Goal: Task Accomplishment & Management: Manage account settings

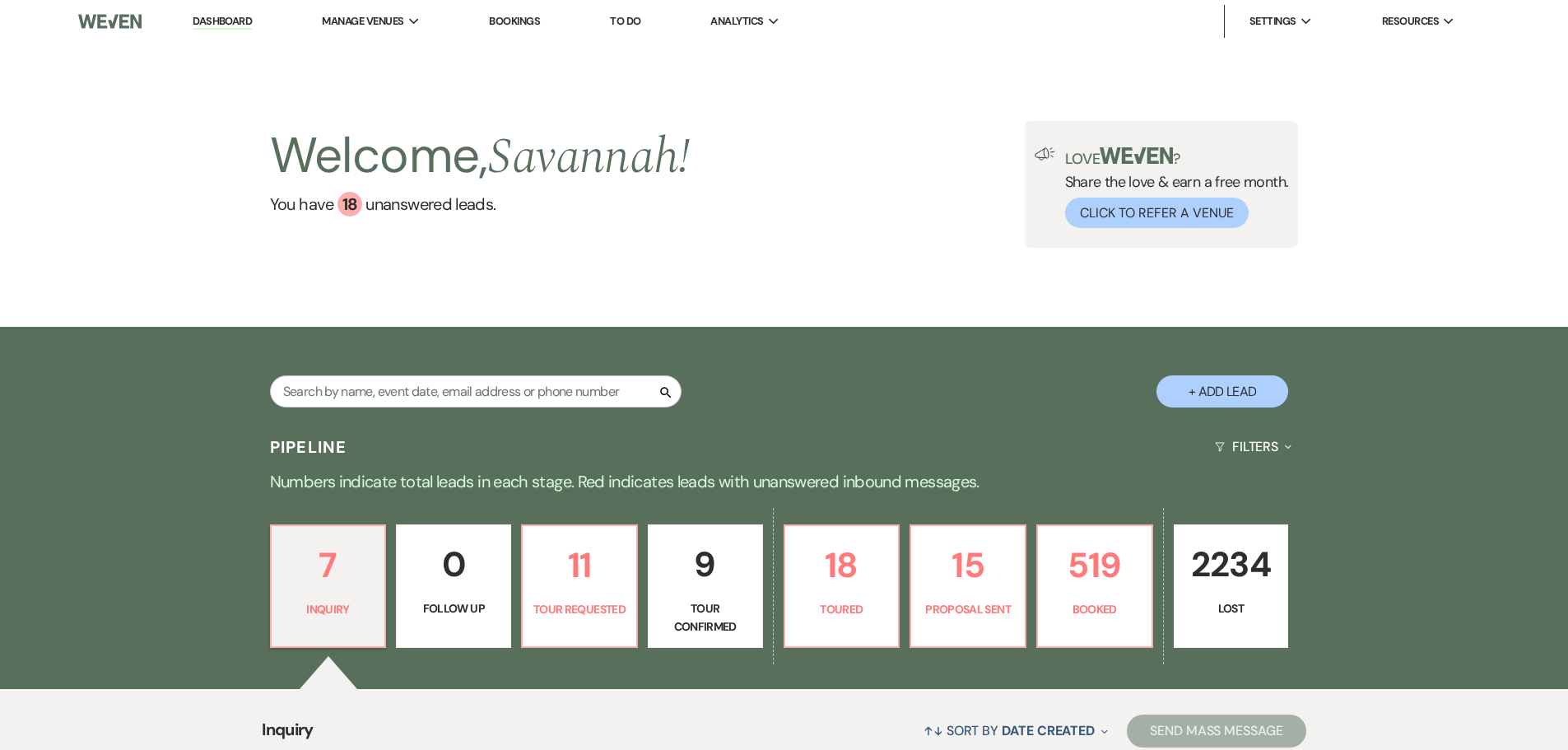
scroll to position [412, 0]
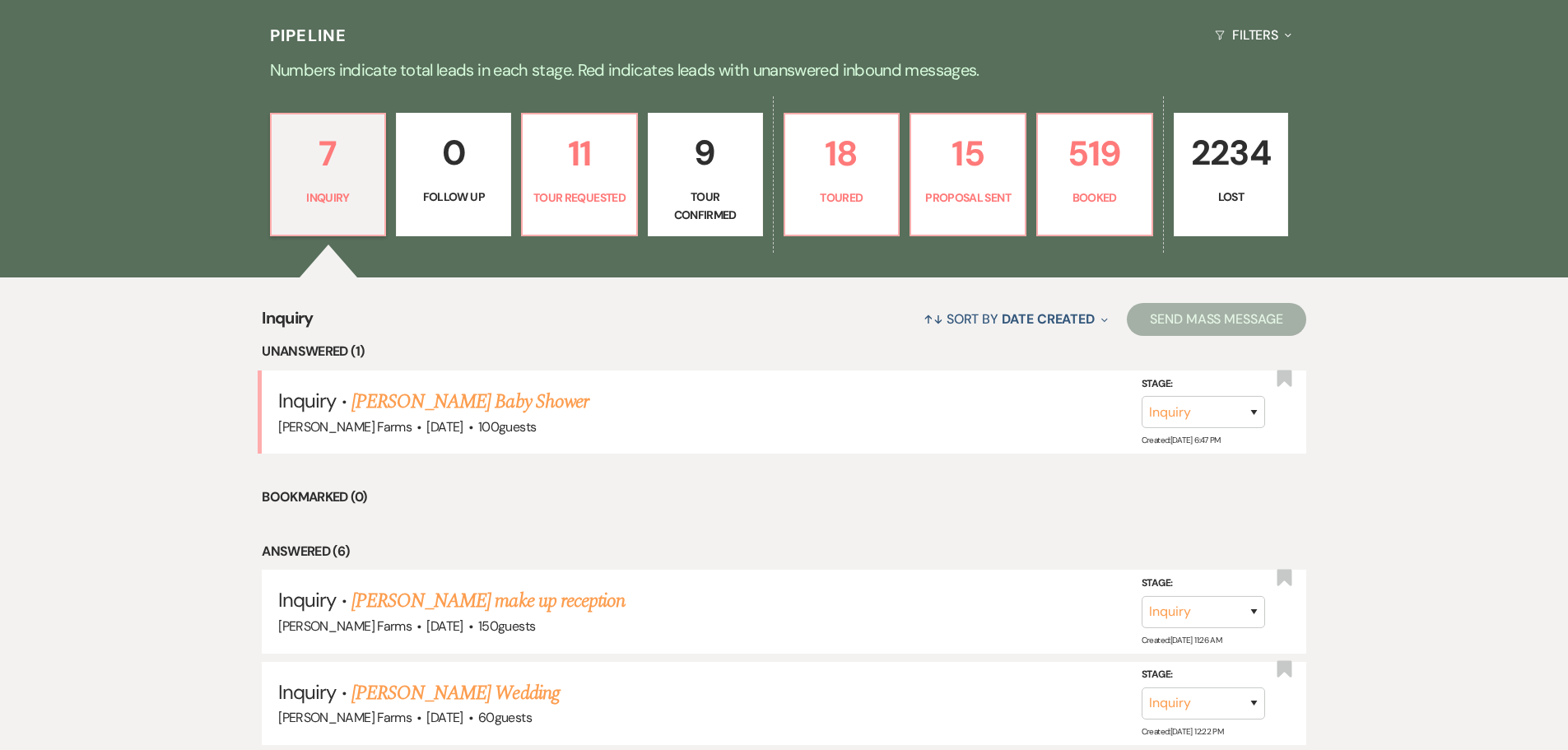
click at [707, 209] on p "Tour Confirmed" at bounding box center [705, 206] width 94 height 37
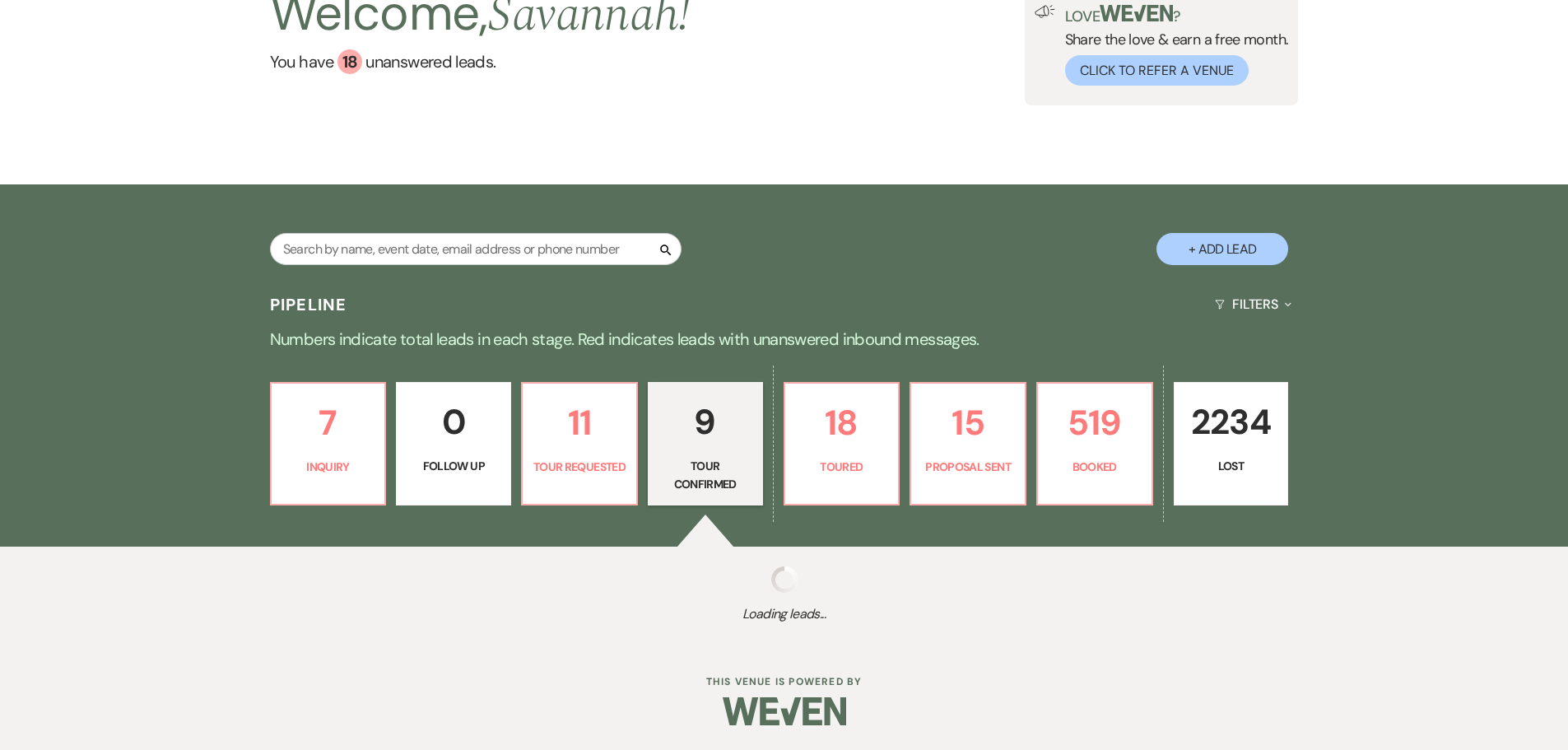
select select "4"
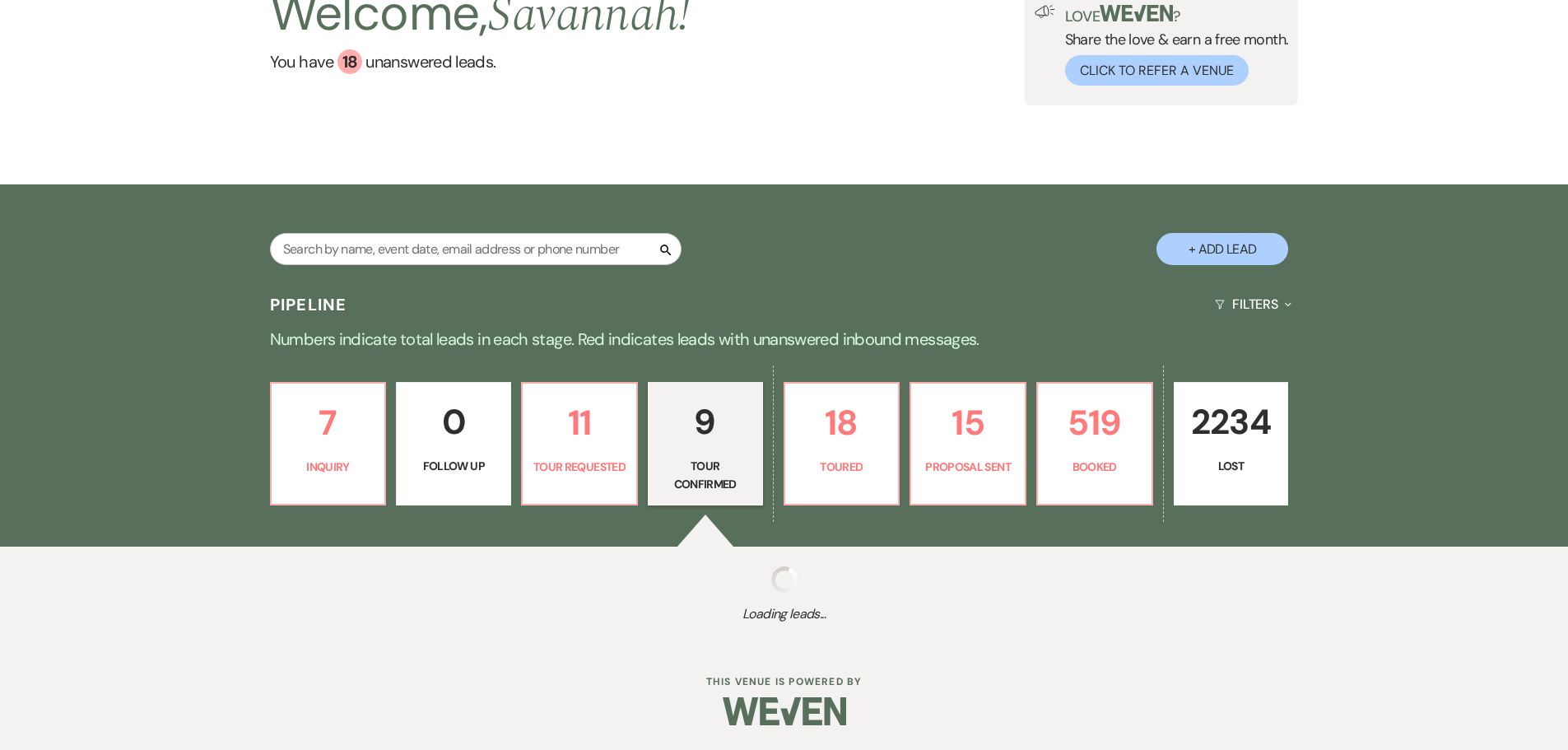
select select "4"
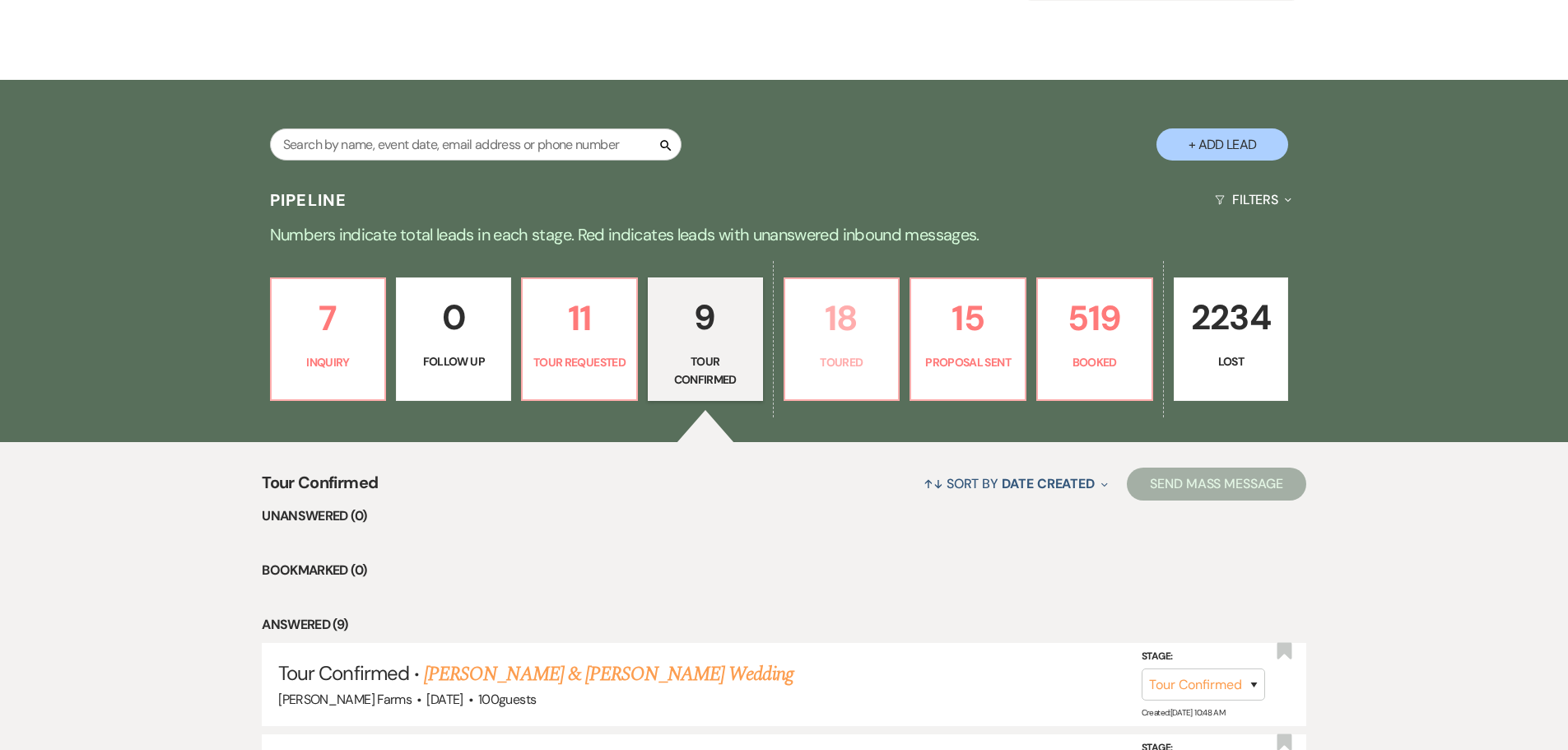
click at [851, 338] on p "18" at bounding box center [841, 318] width 94 height 55
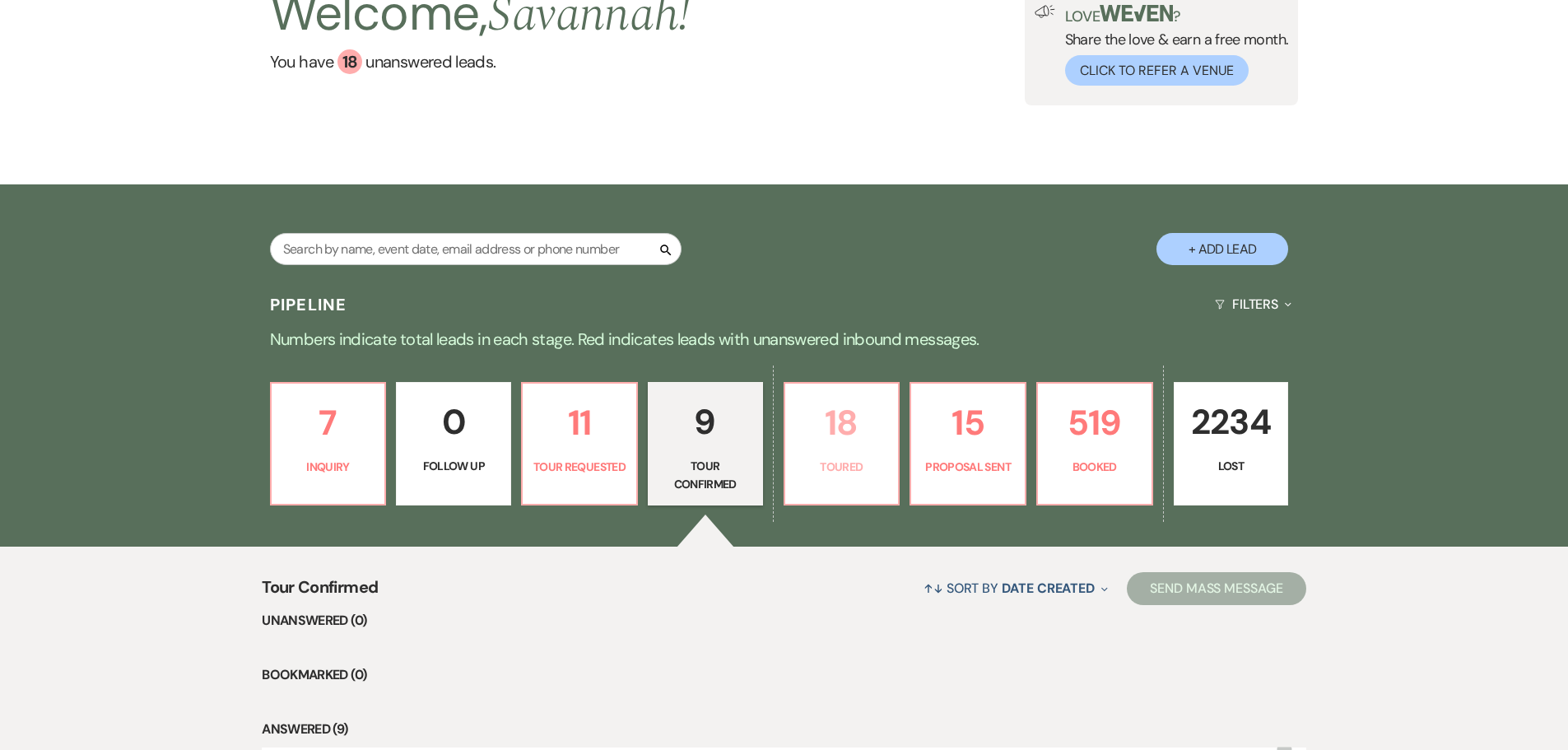
select select "5"
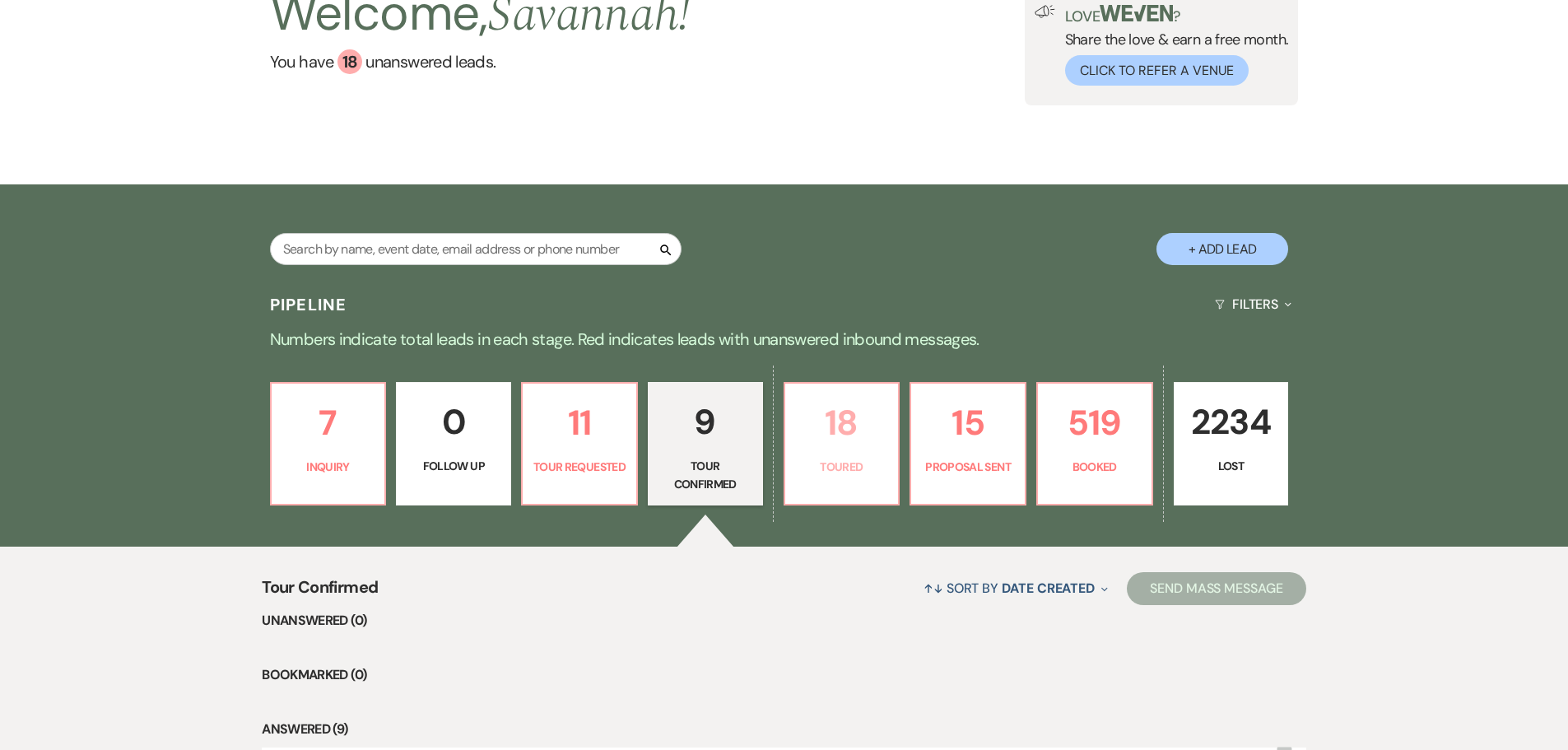
select select "5"
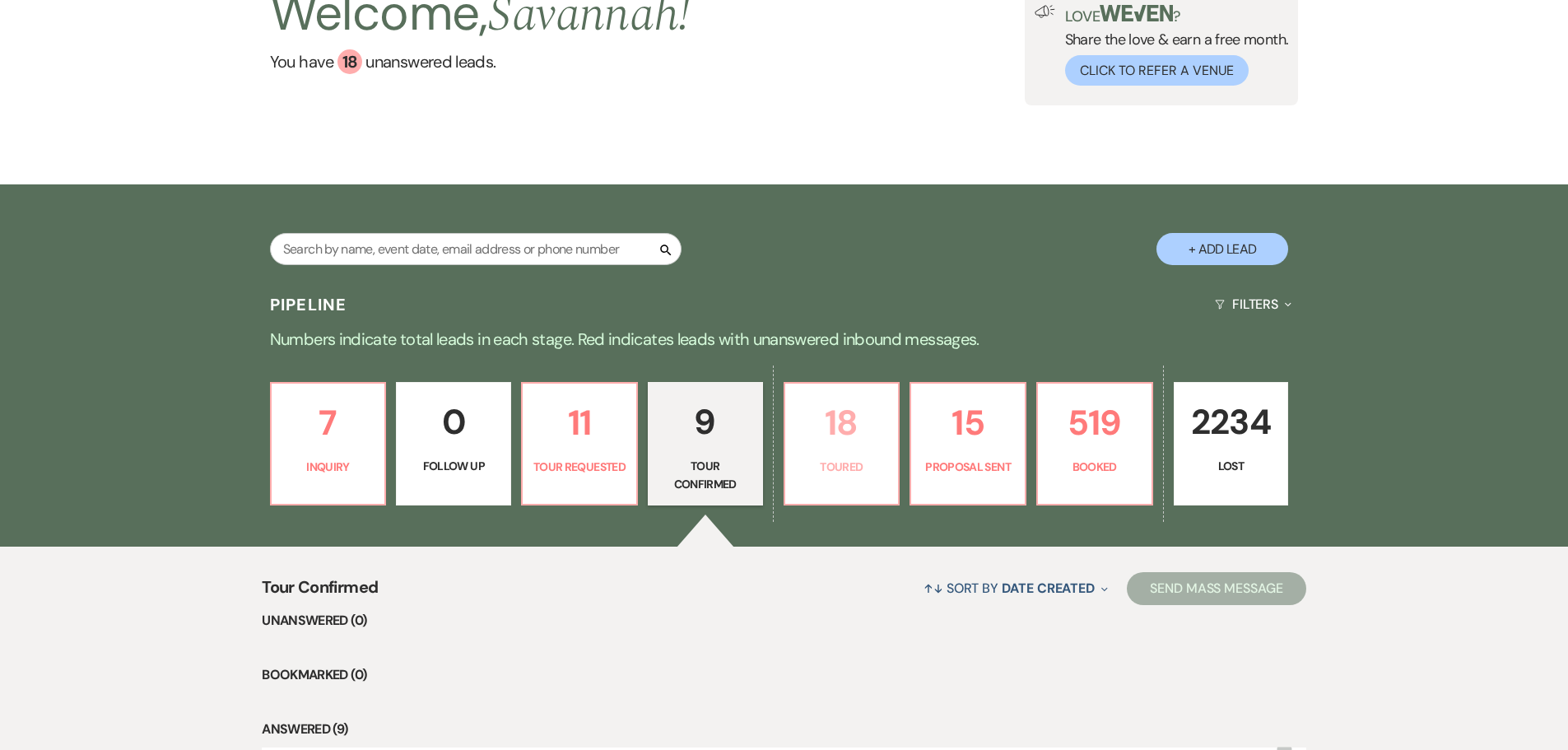
select select "5"
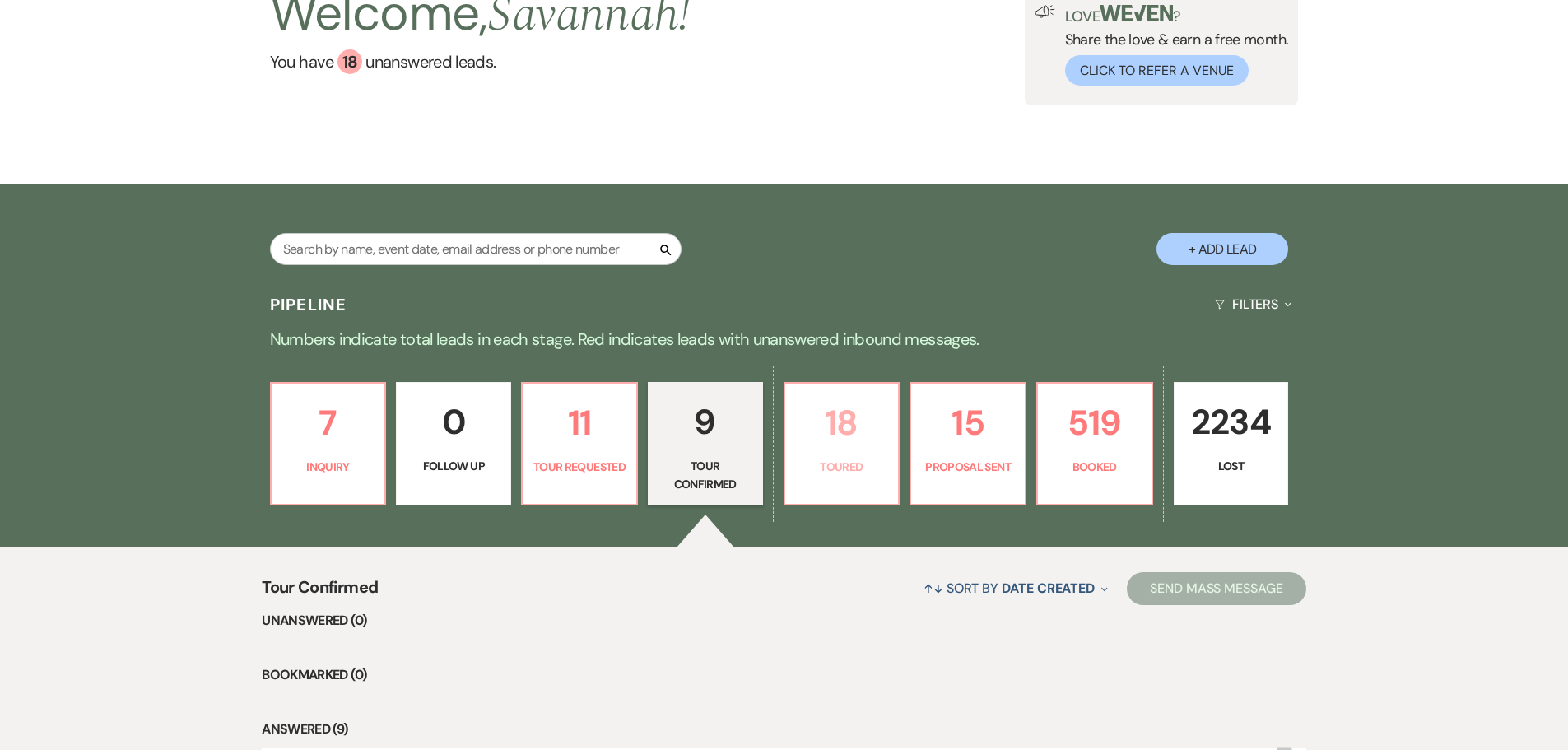
select select "5"
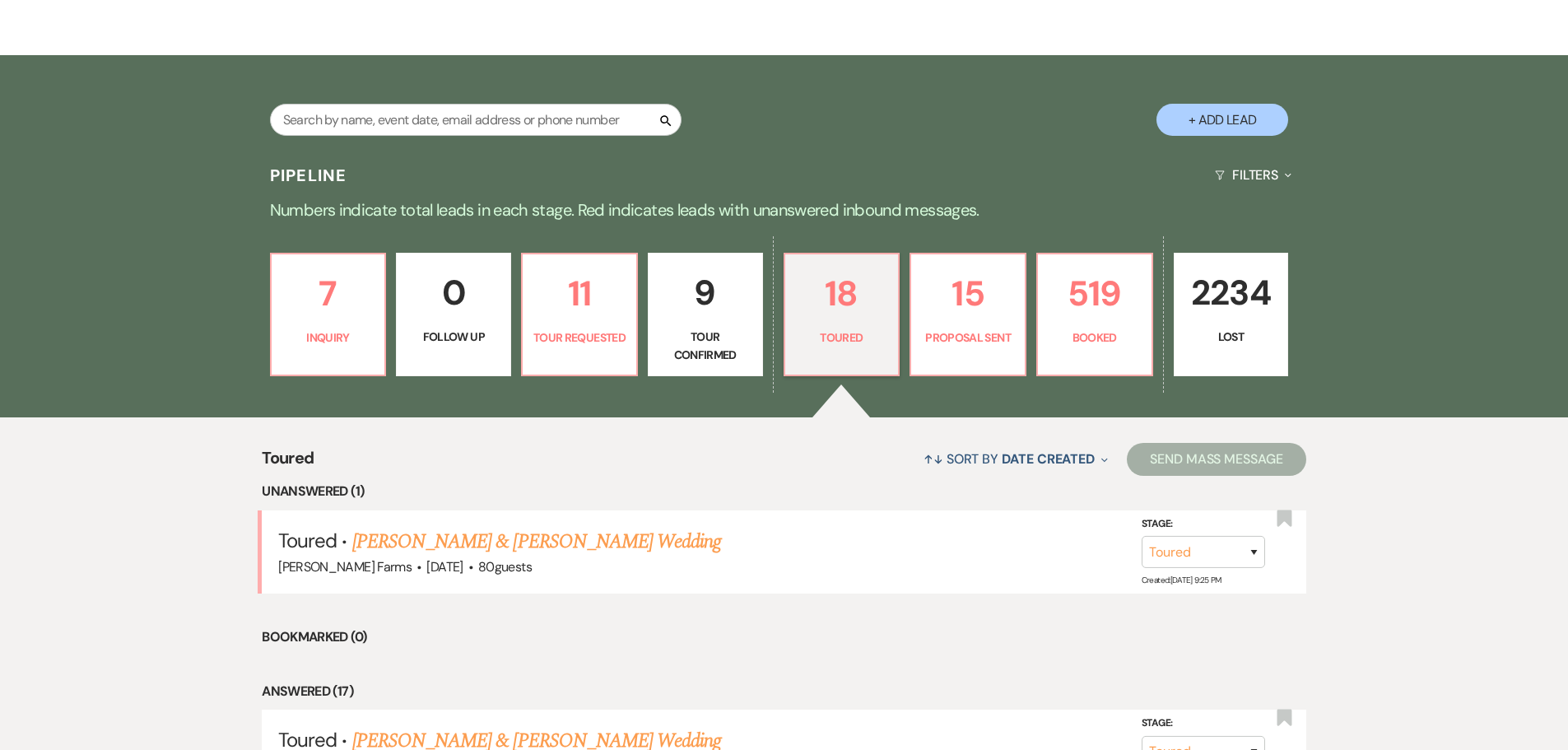
scroll to position [576, 0]
